Goal: Browse casually: Explore the website without a specific task or goal

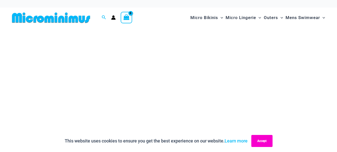
click at [267, 145] on button "Accept" at bounding box center [262, 141] width 21 height 12
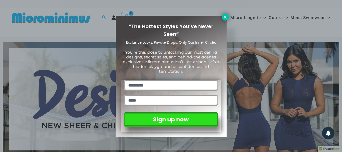
click at [224, 19] on icon at bounding box center [225, 17] width 5 height 5
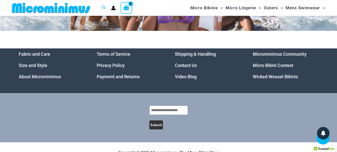
scroll to position [2356, 0]
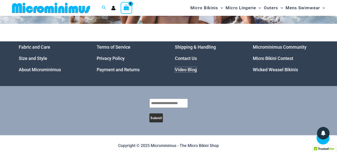
drag, startPoint x: 188, startPoint y: 66, endPoint x: 146, endPoint y: 1, distance: 77.7
click at [188, 67] on link "Video Blog" at bounding box center [186, 69] width 22 height 5
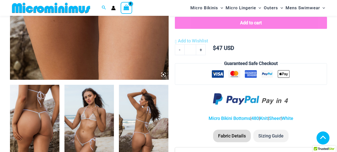
scroll to position [230, 0]
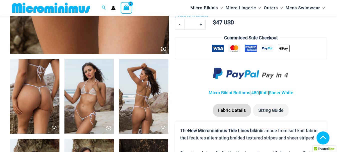
click at [45, 101] on img at bounding box center [35, 96] width 50 height 74
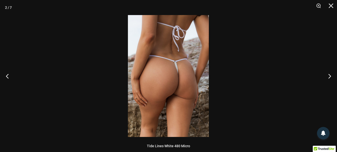
click at [193, 93] on img at bounding box center [168, 76] width 81 height 122
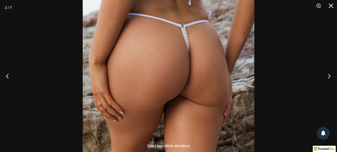
click at [328, 75] on button "Next" at bounding box center [328, 75] width 19 height 25
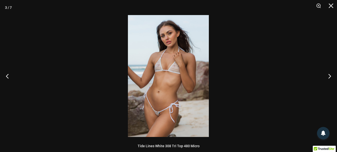
click at [167, 114] on img at bounding box center [168, 76] width 81 height 122
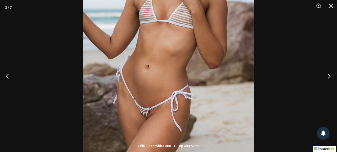
click at [331, 76] on button "Next" at bounding box center [328, 75] width 19 height 25
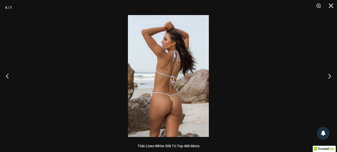
click at [164, 107] on img at bounding box center [168, 76] width 81 height 122
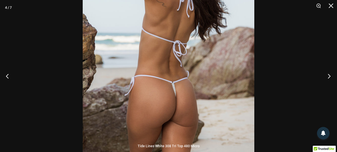
click at [330, 76] on button "Next" at bounding box center [328, 75] width 19 height 25
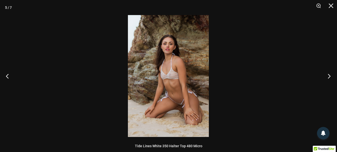
click at [330, 75] on button "Next" at bounding box center [328, 75] width 19 height 25
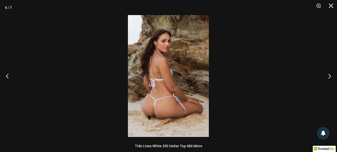
click at [153, 121] on img at bounding box center [168, 76] width 81 height 122
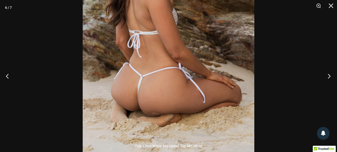
click at [329, 78] on button "Next" at bounding box center [328, 75] width 19 height 25
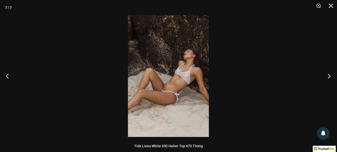
click at [328, 78] on button "Next" at bounding box center [328, 75] width 19 height 25
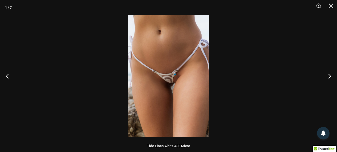
click at [180, 82] on img at bounding box center [168, 76] width 81 height 122
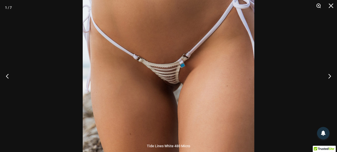
click at [318, 7] on button "Zoom" at bounding box center [317, 7] width 13 height 15
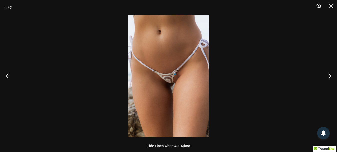
click at [320, 7] on button "Zoom" at bounding box center [317, 7] width 13 height 15
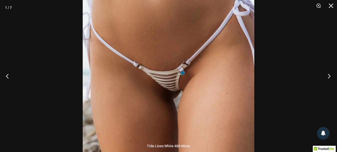
click at [330, 76] on button "Next" at bounding box center [328, 75] width 19 height 25
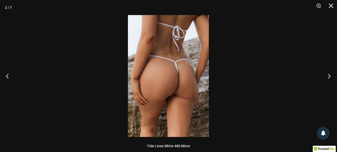
click at [330, 76] on button "Next" at bounding box center [328, 75] width 19 height 25
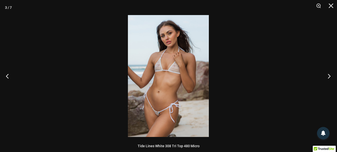
click at [330, 76] on button "Next" at bounding box center [328, 75] width 19 height 25
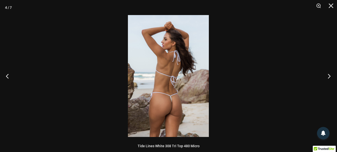
click at [330, 76] on button "Next" at bounding box center [328, 75] width 19 height 25
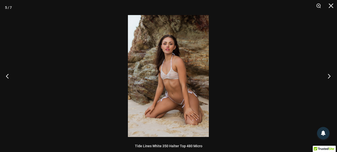
click at [330, 76] on button "Next" at bounding box center [328, 75] width 19 height 25
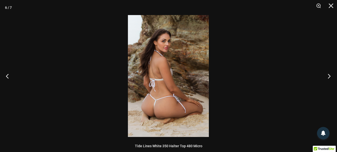
click at [330, 76] on button "Next" at bounding box center [328, 75] width 19 height 25
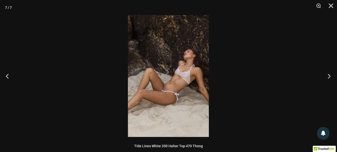
click at [330, 76] on button "Next" at bounding box center [328, 75] width 19 height 25
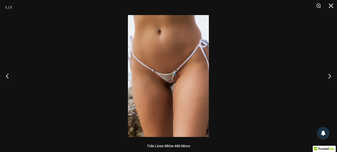
click at [328, 40] on div at bounding box center [168, 76] width 337 height 152
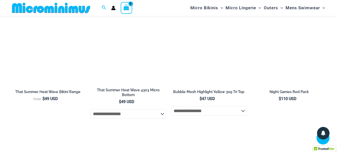
scroll to position [1479, 0]
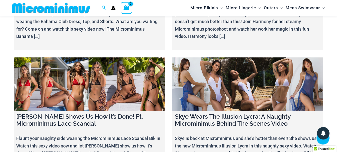
scroll to position [5760, 0]
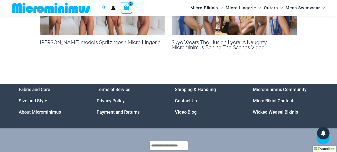
scroll to position [888, 0]
